Goal: Information Seeking & Learning: Learn about a topic

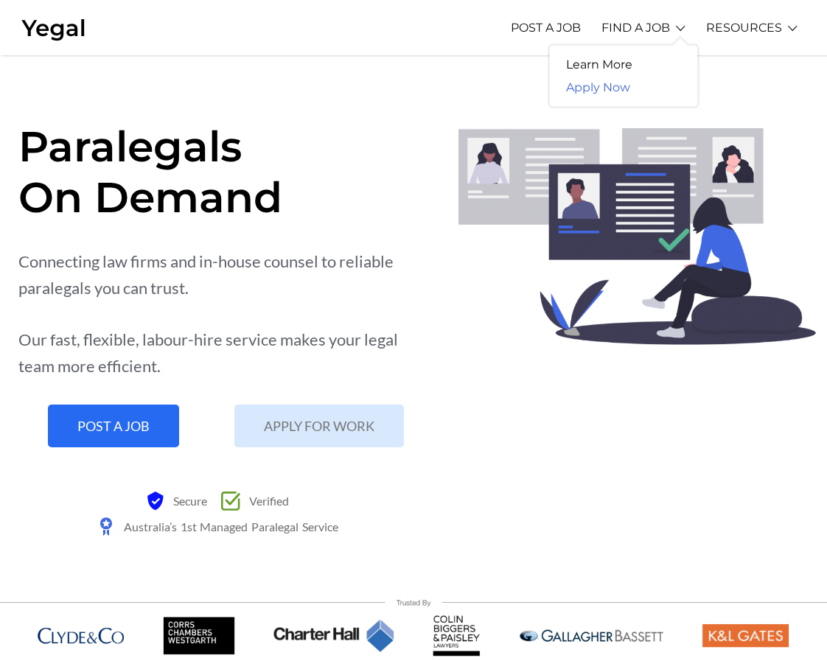
click at [614, 83] on link "Apply Now" at bounding box center [598, 87] width 97 height 23
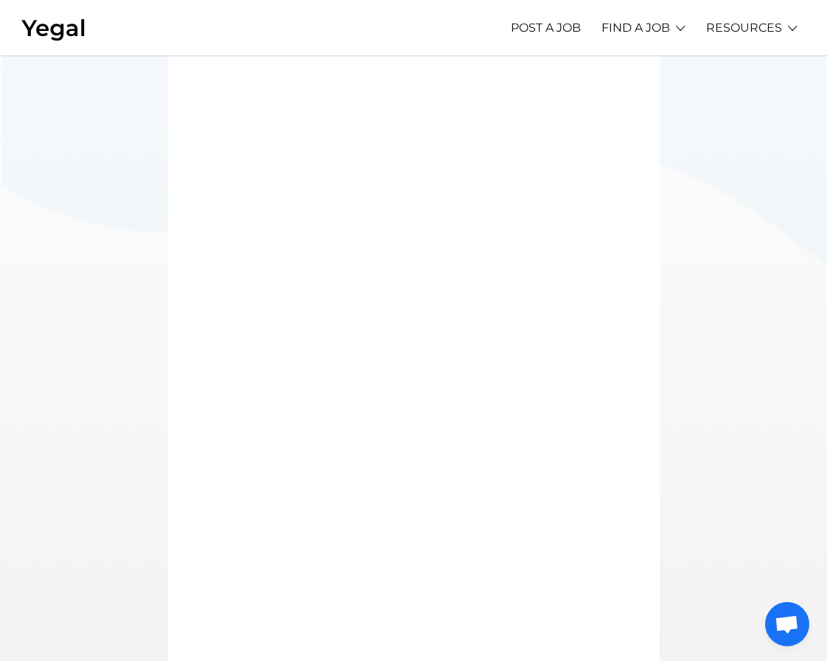
scroll to position [371, 0]
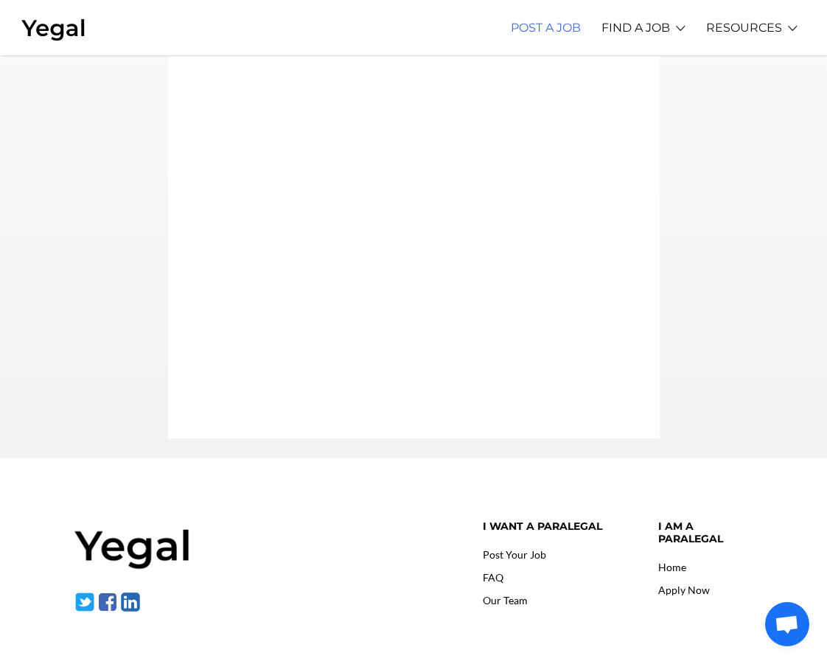
click at [568, 26] on link "POST A JOB" at bounding box center [546, 27] width 70 height 41
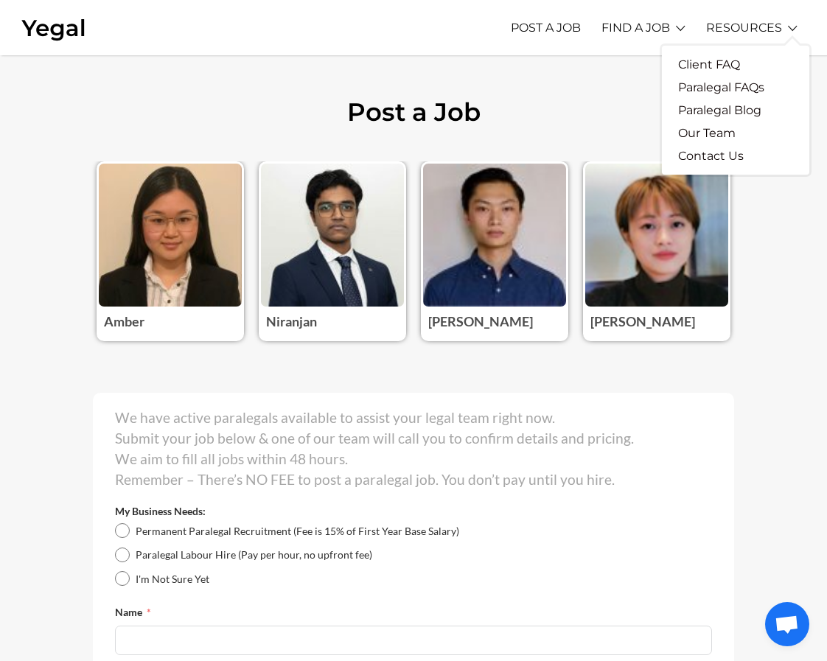
click at [790, 29] on li "RESOURCES Client FAQ Paralegal FAQs Paralegal Blog Our Team Contact Us" at bounding box center [751, 27] width 91 height 41
click at [704, 111] on link "Paralegal Blog" at bounding box center [720, 110] width 116 height 23
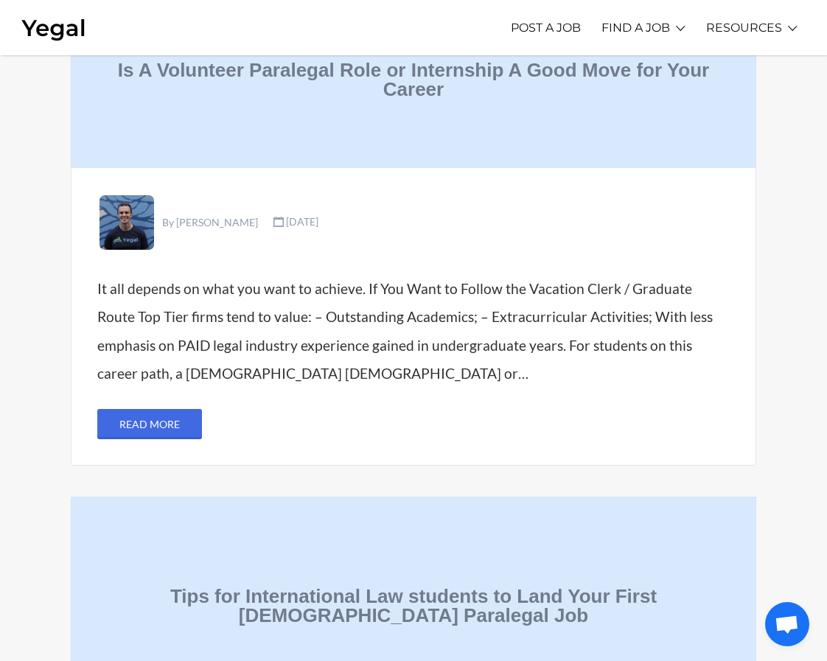
scroll to position [2222, 0]
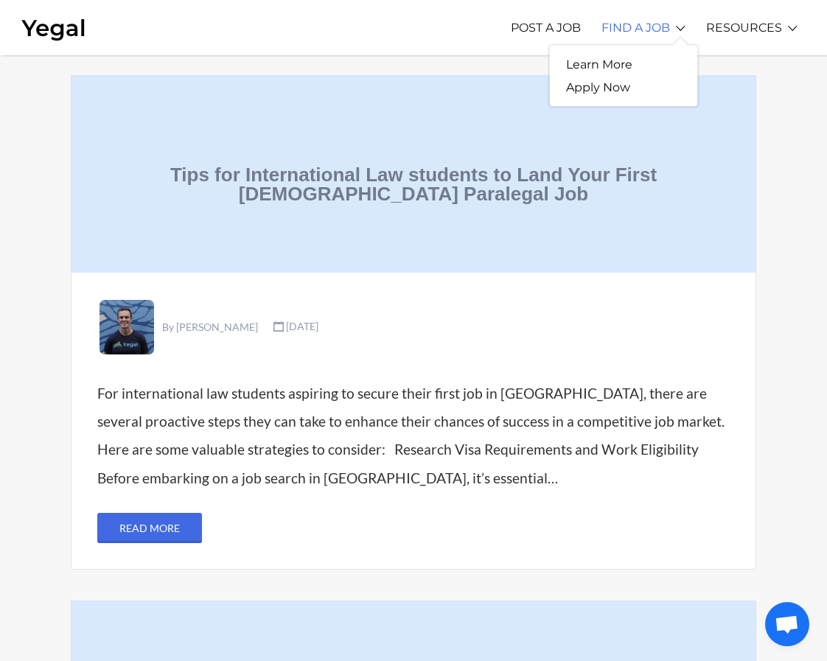
click at [647, 29] on link "FIND A JOB" at bounding box center [636, 27] width 69 height 41
click at [616, 66] on link "Learn More" at bounding box center [599, 64] width 99 height 23
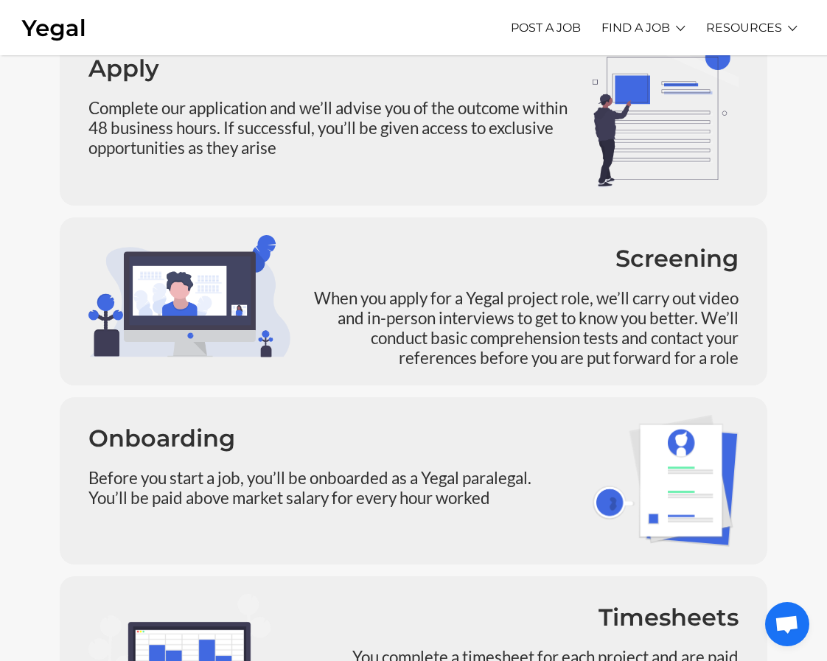
scroll to position [826, 0]
